Goal: Navigation & Orientation: Understand site structure

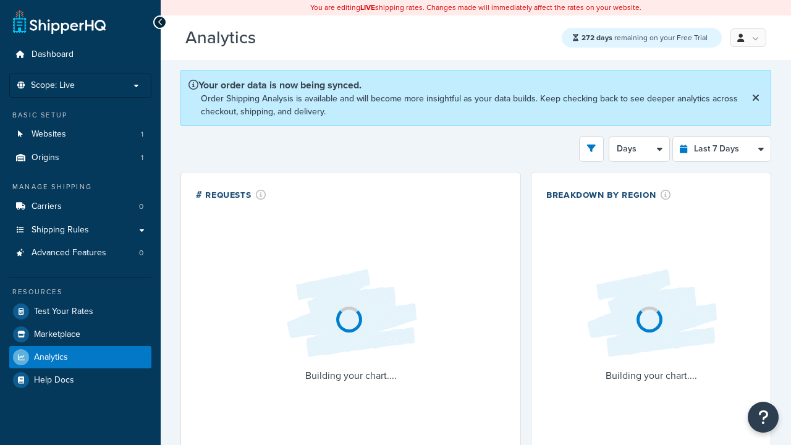
select select "last_7_days"
click at [160, 22] on icon at bounding box center [161, 22] width 6 height 9
